Goal: Navigation & Orientation: Find specific page/section

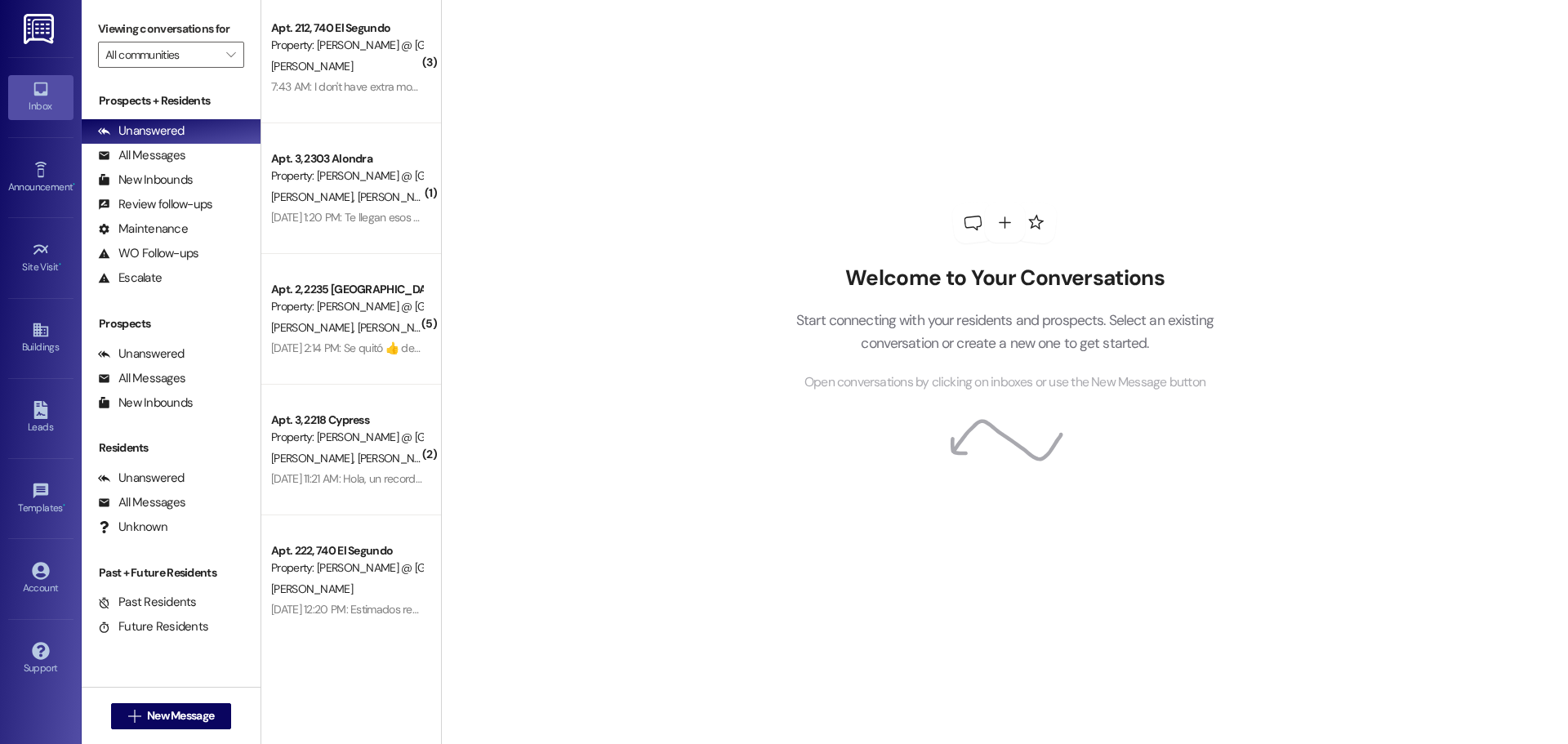
scroll to position [17, 0]
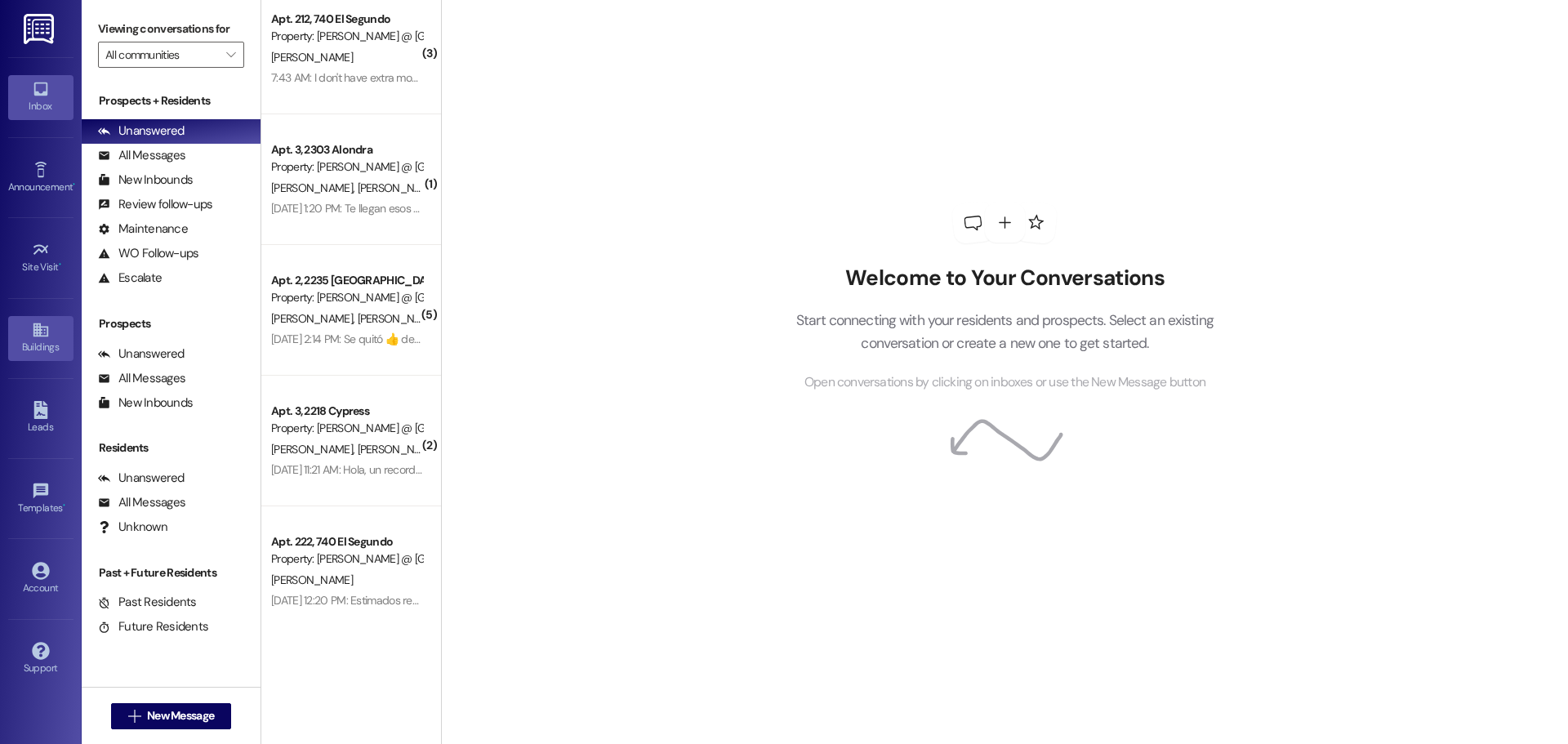
click at [37, 332] on icon at bounding box center [40, 329] width 15 height 14
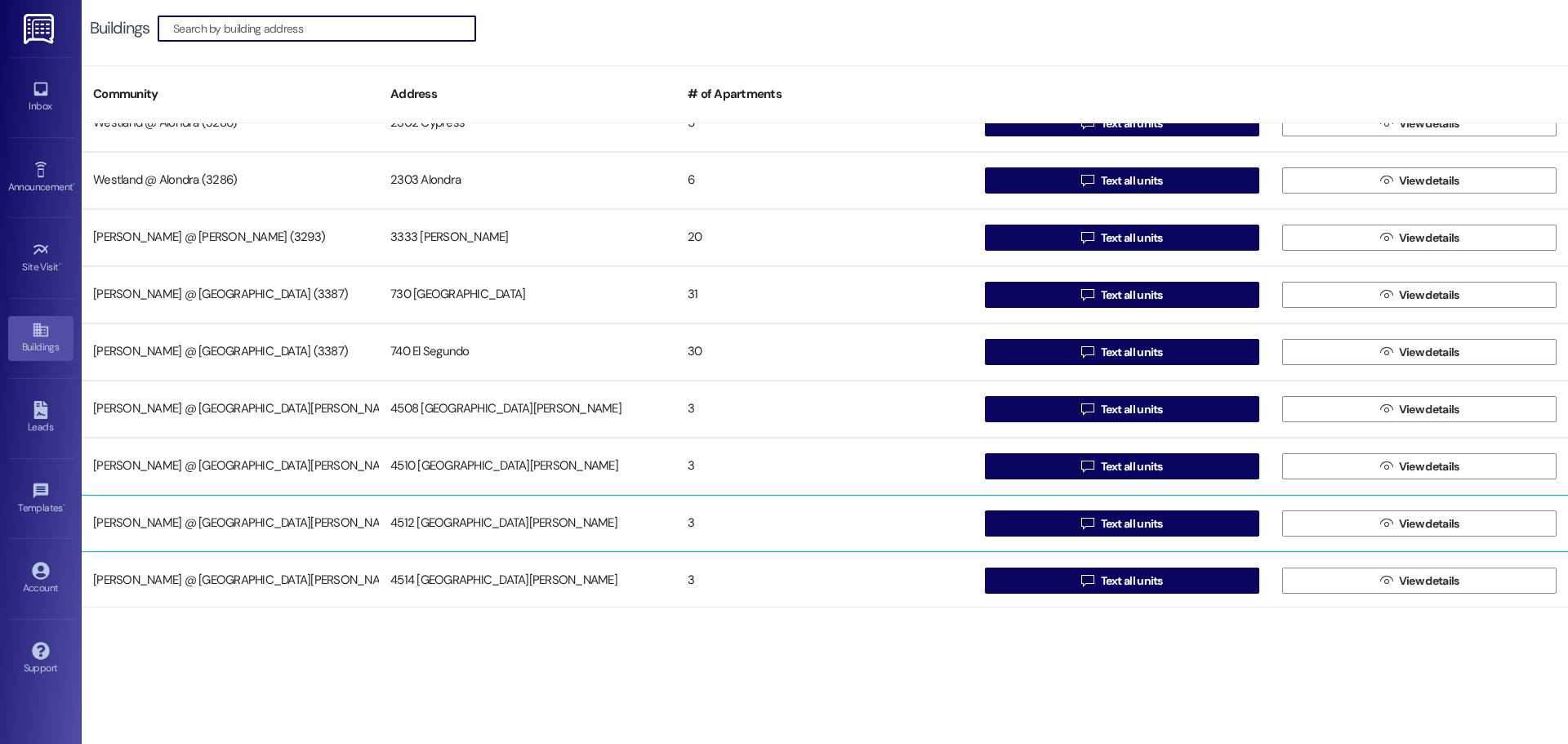
scroll to position [888, 0]
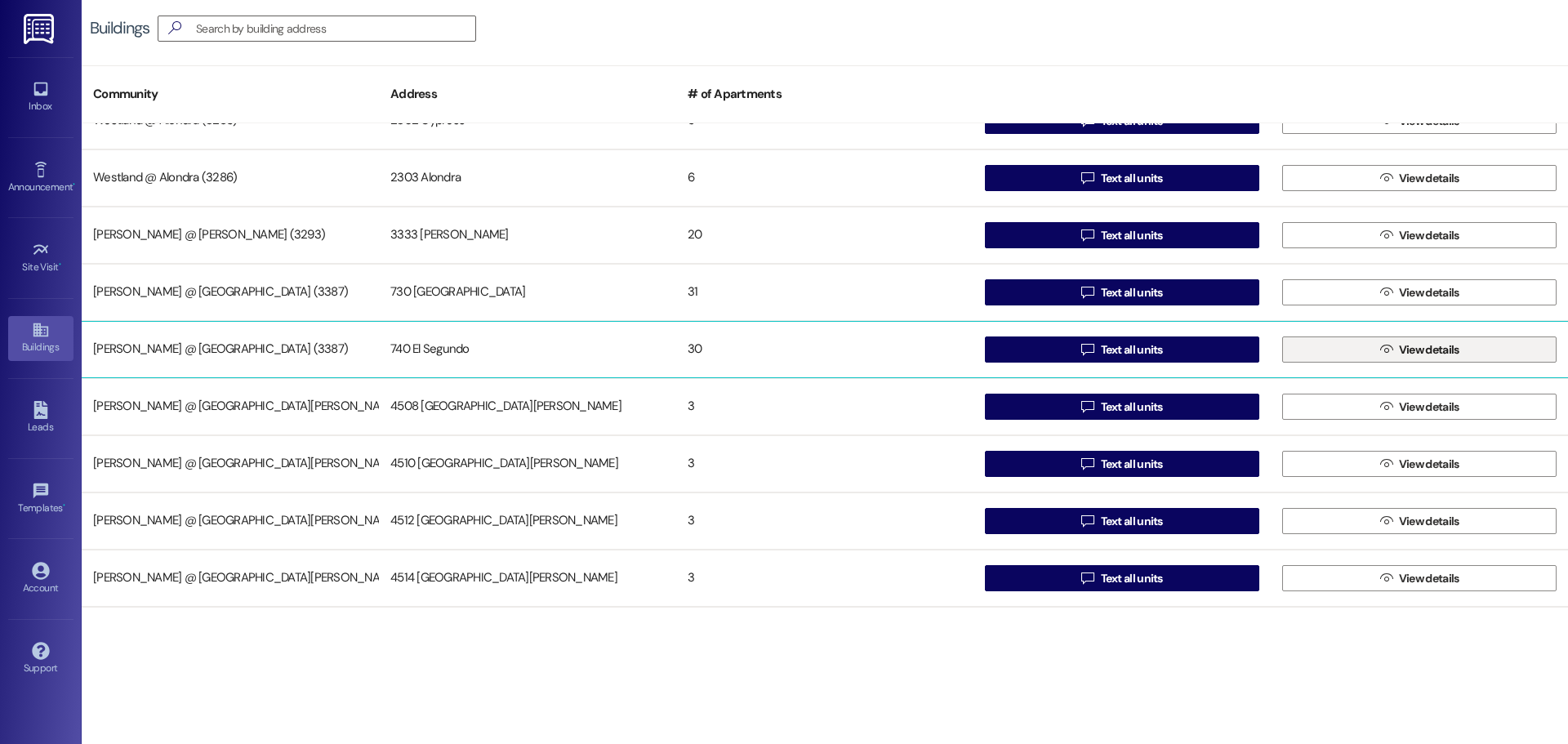
click at [1398, 347] on span "View details" at bounding box center [1428, 350] width 60 height 17
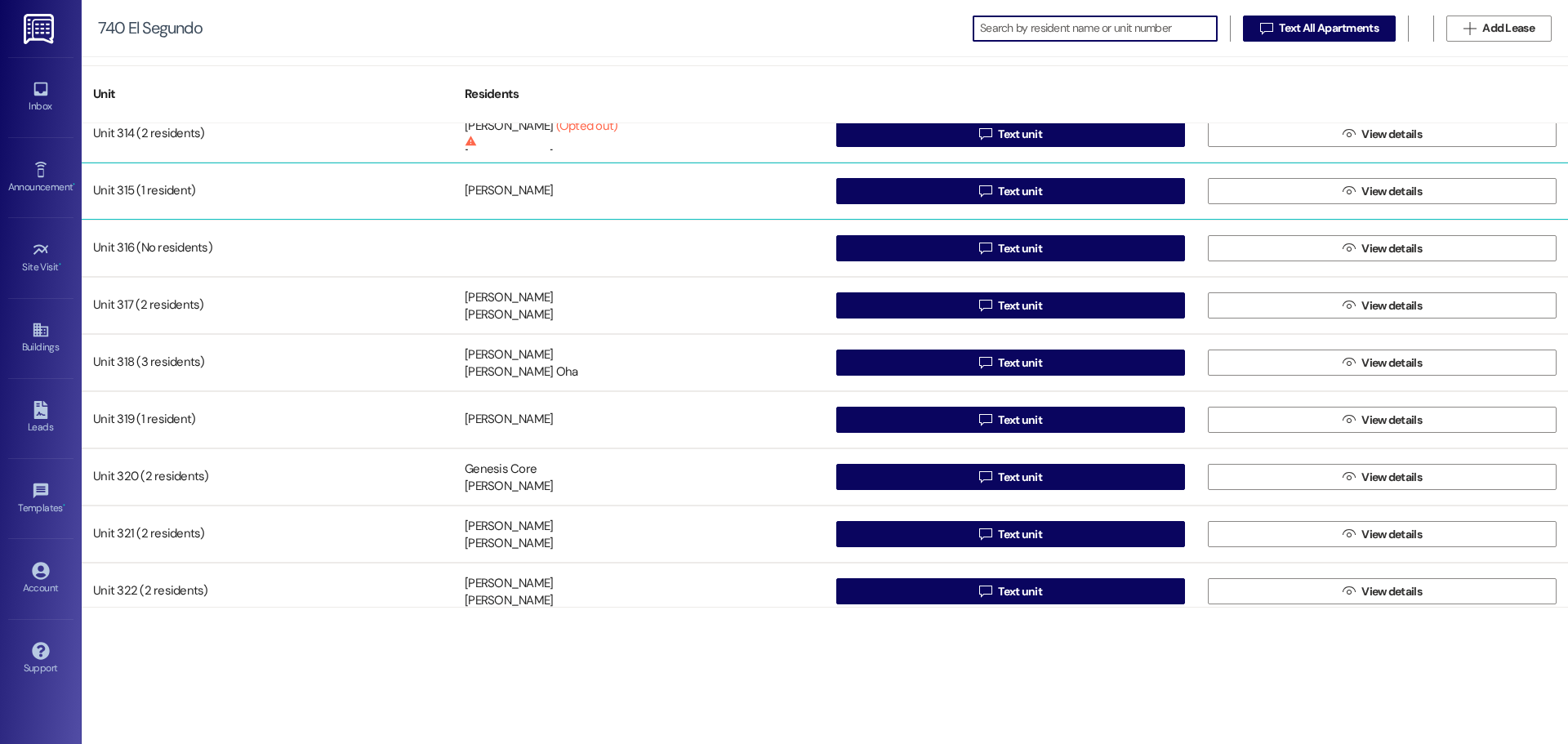
scroll to position [1231, 0]
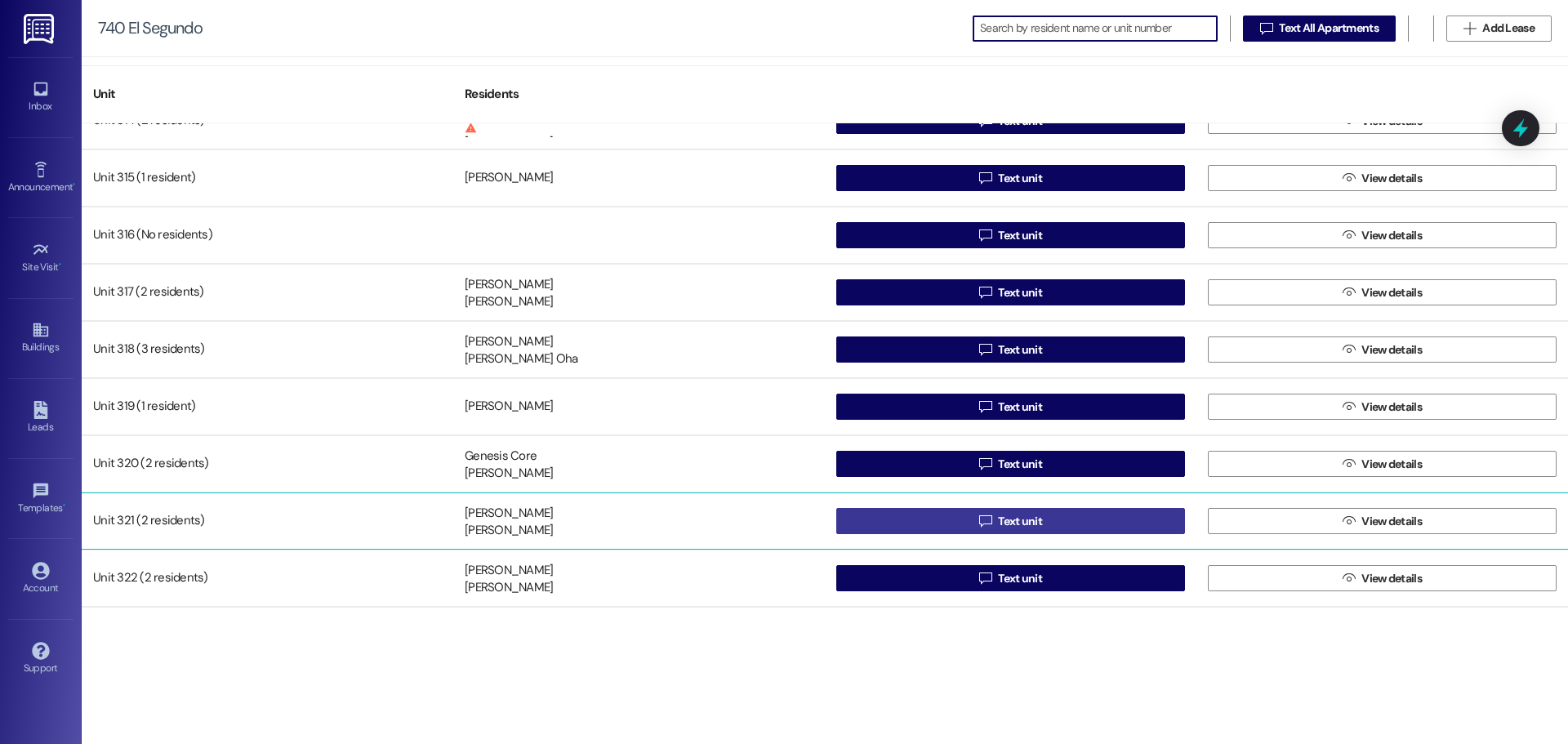
click at [1032, 516] on span "Text unit" at bounding box center [1020, 521] width 45 height 17
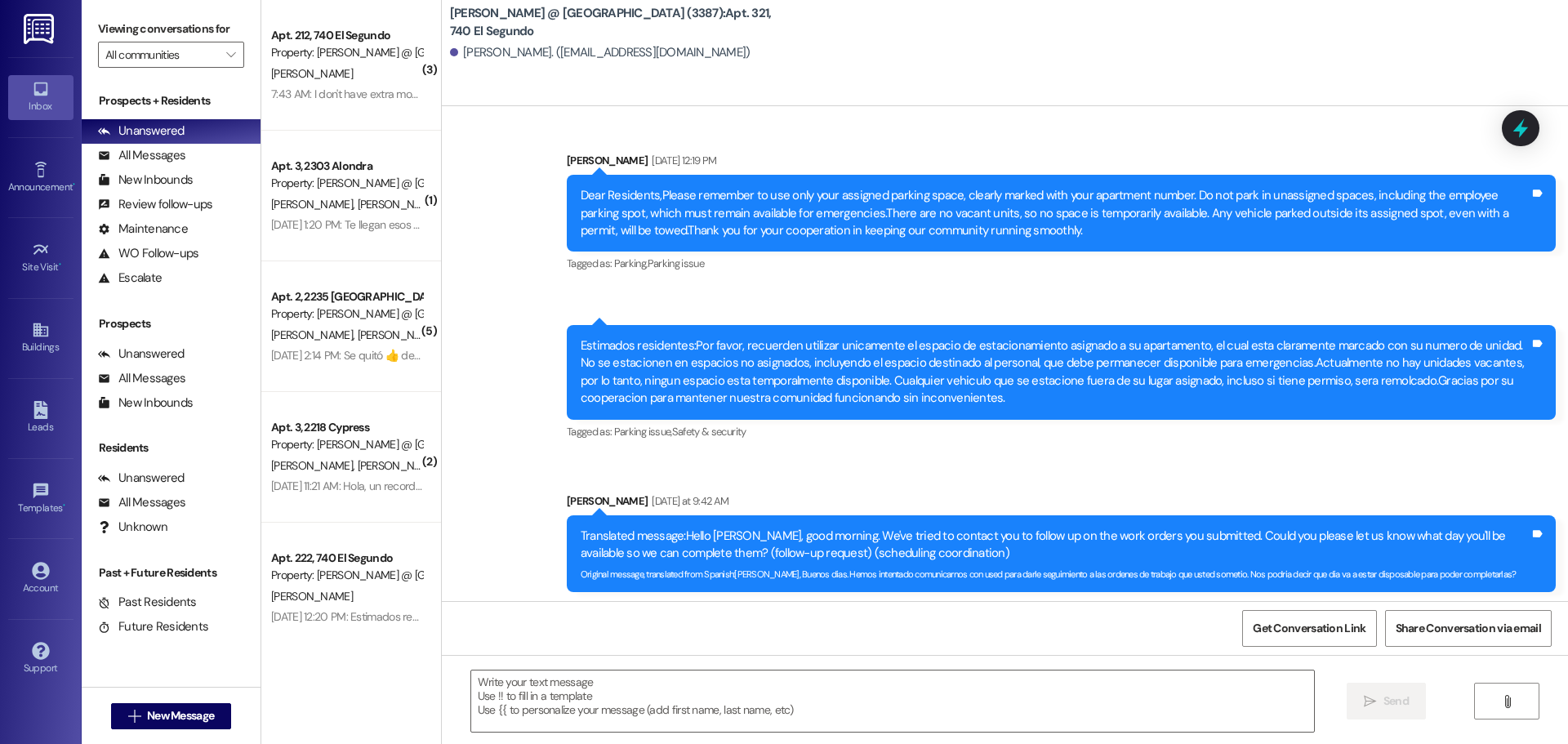
scroll to position [2533, 0]
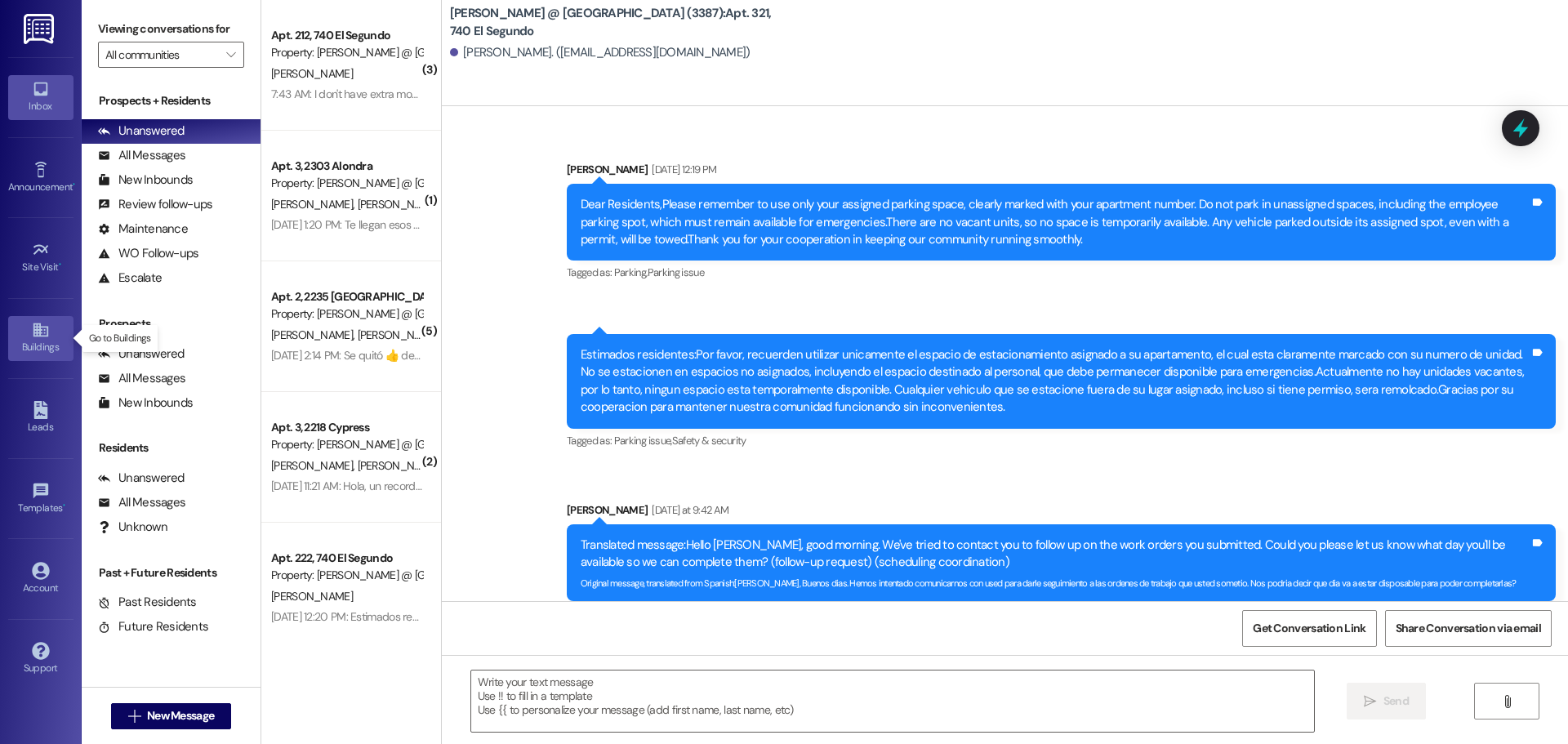
click at [43, 337] on icon at bounding box center [40, 329] width 18 height 18
